Goal: Book appointment/travel/reservation

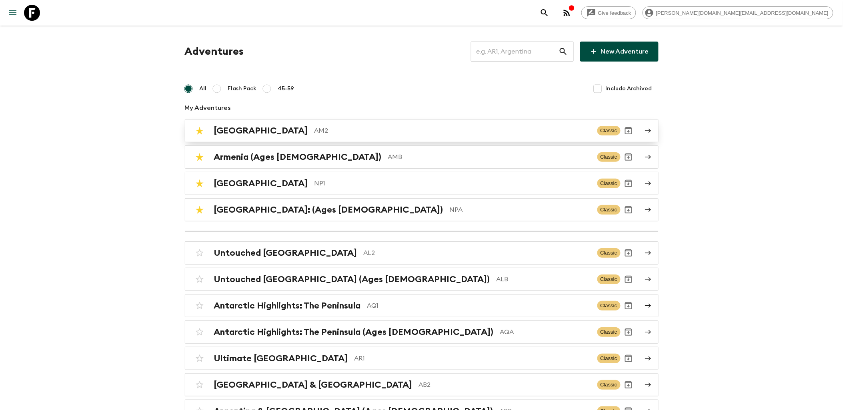
click at [314, 133] on p "AM2" at bounding box center [452, 131] width 276 height 10
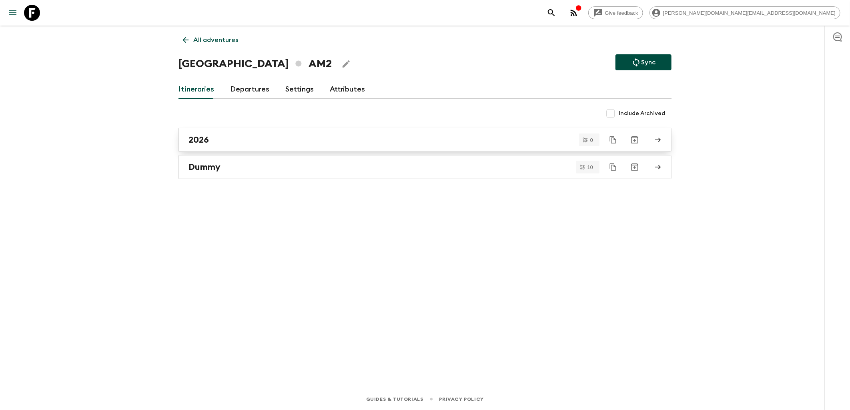
click at [250, 148] on link "2026" at bounding box center [424, 140] width 493 height 24
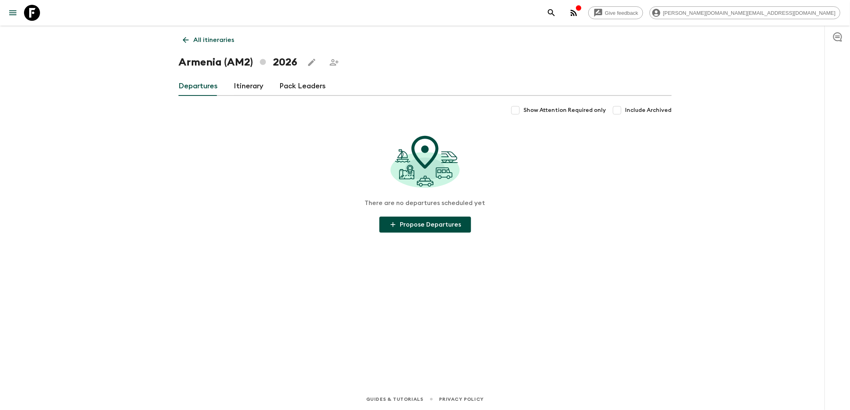
click at [244, 89] on link "Itinerary" at bounding box center [249, 86] width 30 height 19
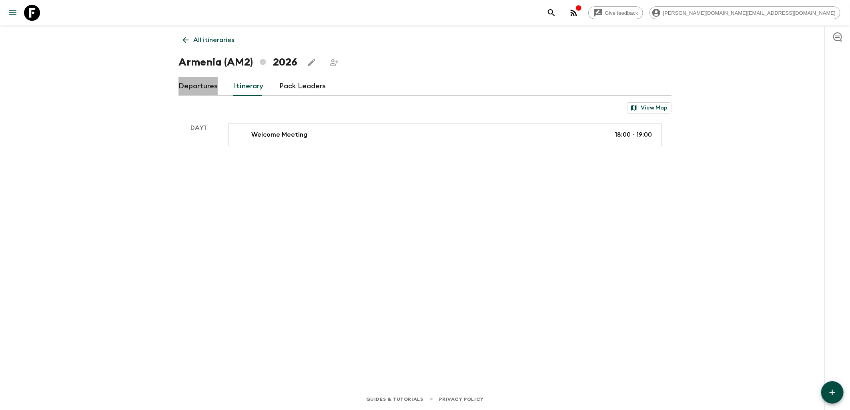
click at [211, 82] on link "Departures" at bounding box center [197, 86] width 39 height 19
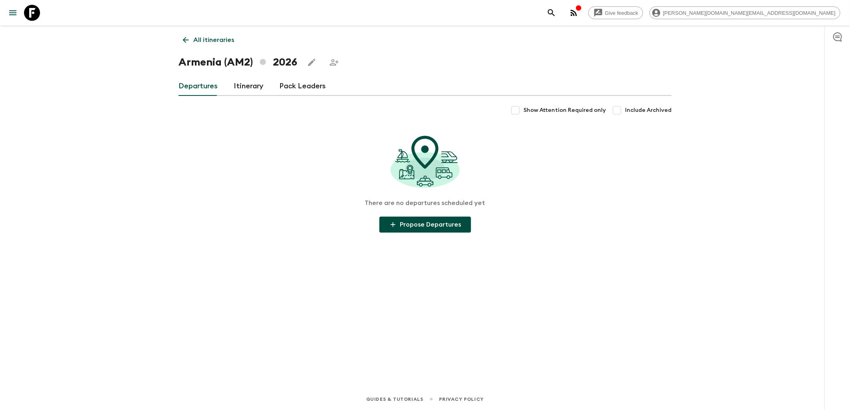
click at [32, 5] on icon at bounding box center [32, 13] width 16 height 16
